Goal: Find specific page/section: Find specific page/section

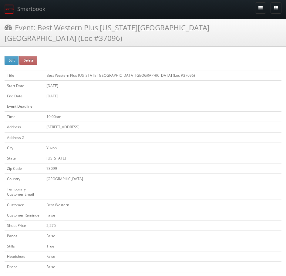
scroll to position [303, 0]
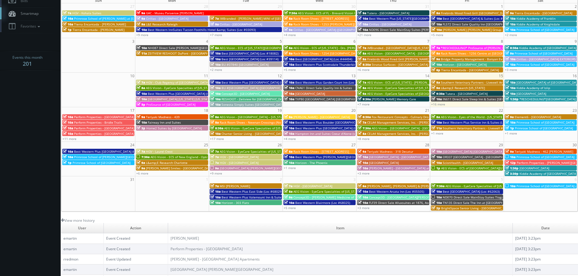
scroll to position [20, 0]
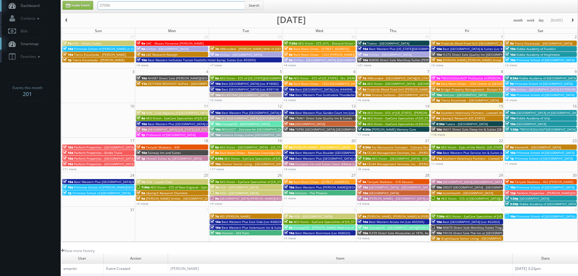
drag, startPoint x: 204, startPoint y: 9, endPoint x: 95, endPoint y: 8, distance: 108.9
click at [95, 8] on div "37096 Search" at bounding box center [180, 7] width 175 height 12
paste input "117"
type input "37117"
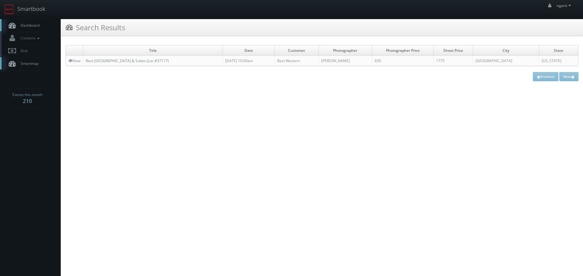
click at [128, 65] on td "Best [GEOGRAPHIC_DATA] & Suites (Loc #37117)" at bounding box center [153, 61] width 140 height 10
click at [129, 63] on link "Best [GEOGRAPHIC_DATA] & Suites (Loc #37117)" at bounding box center [127, 60] width 83 height 5
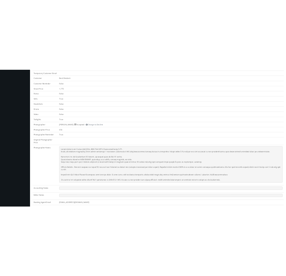
scroll to position [182, 0]
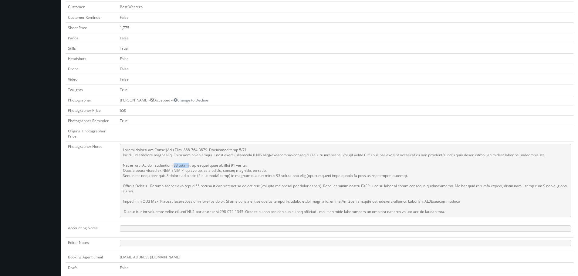
drag, startPoint x: 170, startPoint y: 161, endPoint x: 185, endPoint y: 161, distance: 15.2
click at [185, 161] on pre at bounding box center [345, 180] width 451 height 73
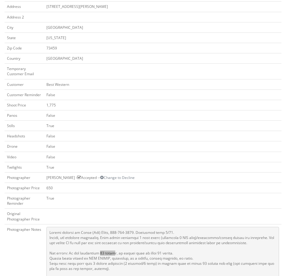
scroll to position [152, 0]
